Goal: Transaction & Acquisition: Book appointment/travel/reservation

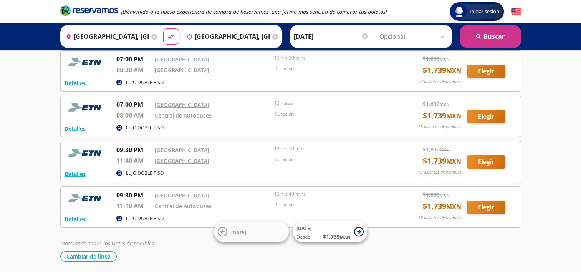
scroll to position [43, 0]
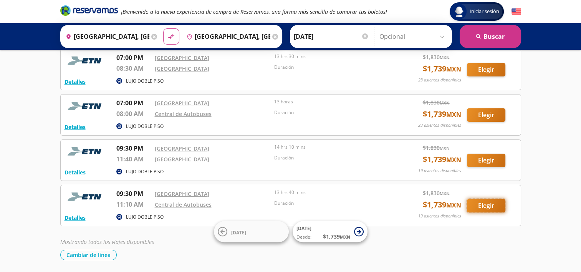
click at [488, 205] on button "Elegir" at bounding box center [486, 205] width 38 height 13
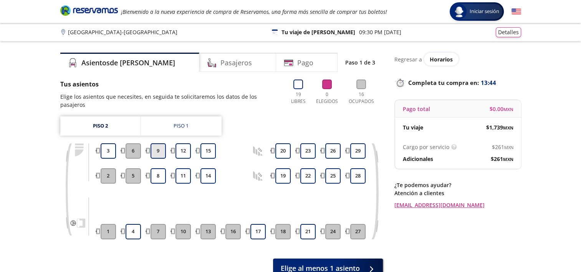
click at [156, 143] on button "9" at bounding box center [158, 150] width 15 height 15
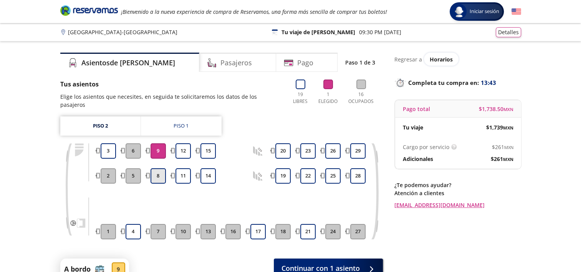
click at [157, 168] on button "8" at bounding box center [158, 175] width 15 height 15
click at [184, 173] on button "11" at bounding box center [183, 175] width 15 height 15
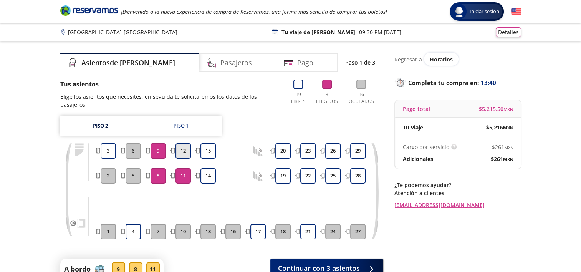
click at [183, 145] on button "12" at bounding box center [183, 150] width 15 height 15
